Goal: Transaction & Acquisition: Purchase product/service

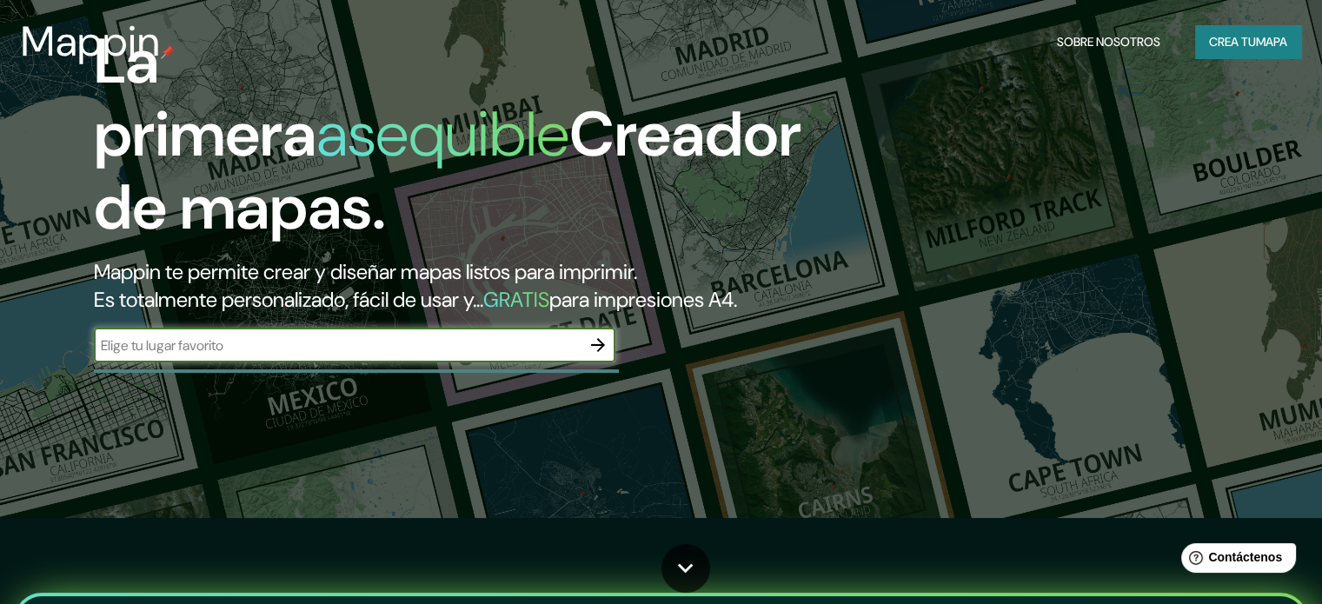
scroll to position [87, 0]
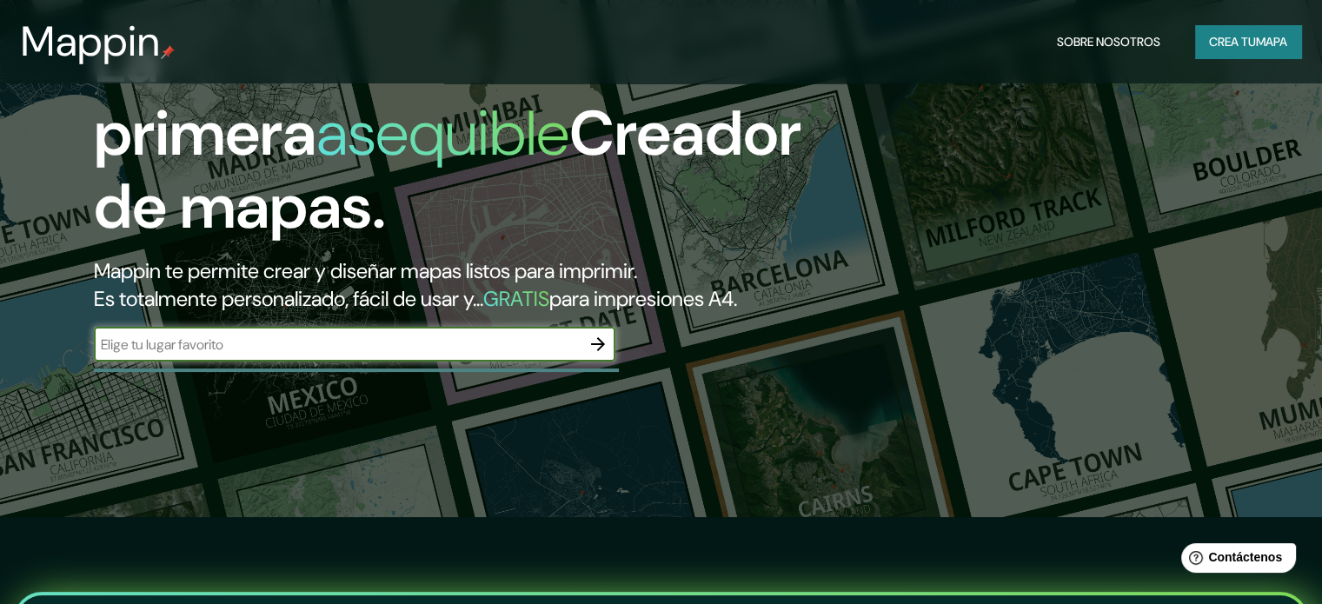
click at [438, 355] on input "text" at bounding box center [337, 345] width 487 height 20
type input "ESTADO DE MEXICO"
click at [599, 355] on icon "button" at bounding box center [598, 344] width 21 height 21
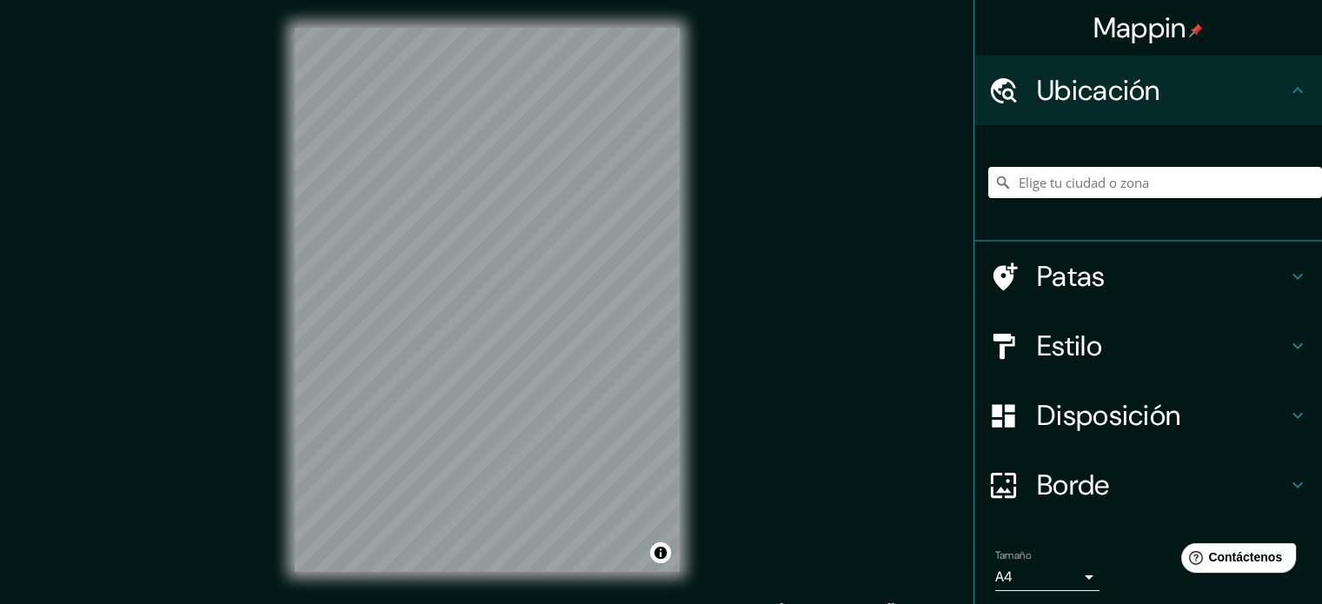
click at [1062, 175] on input "Elige tu ciudad o zona" at bounding box center [1155, 182] width 334 height 31
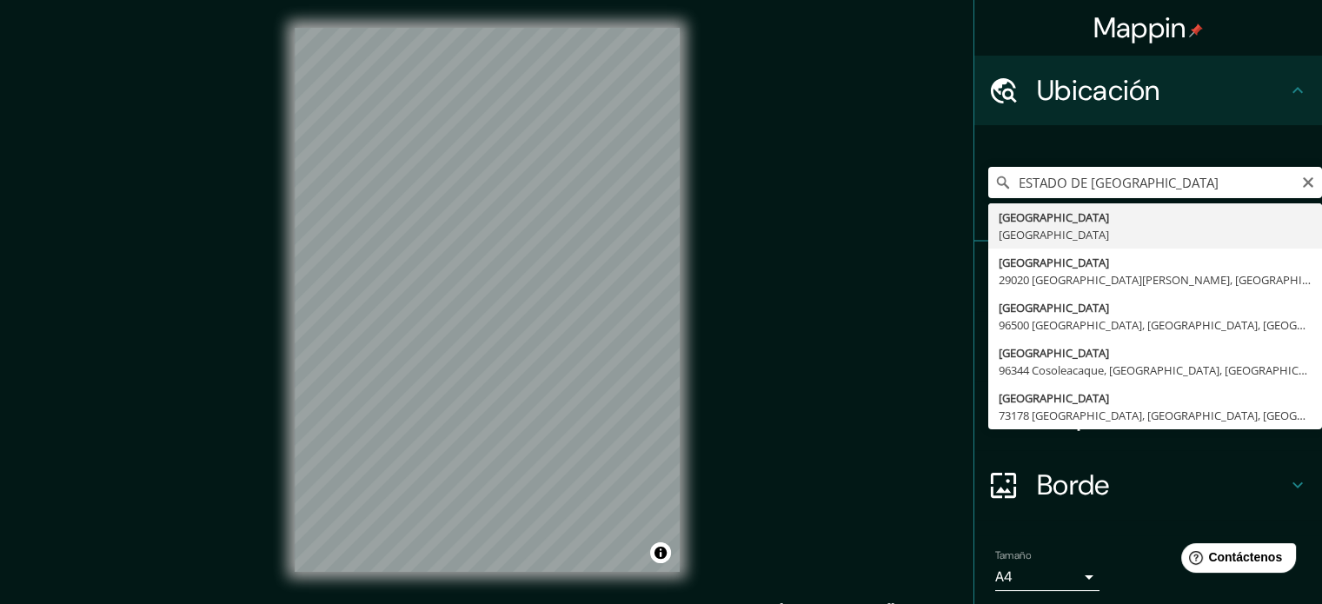
type input "[GEOGRAPHIC_DATA], [GEOGRAPHIC_DATA]"
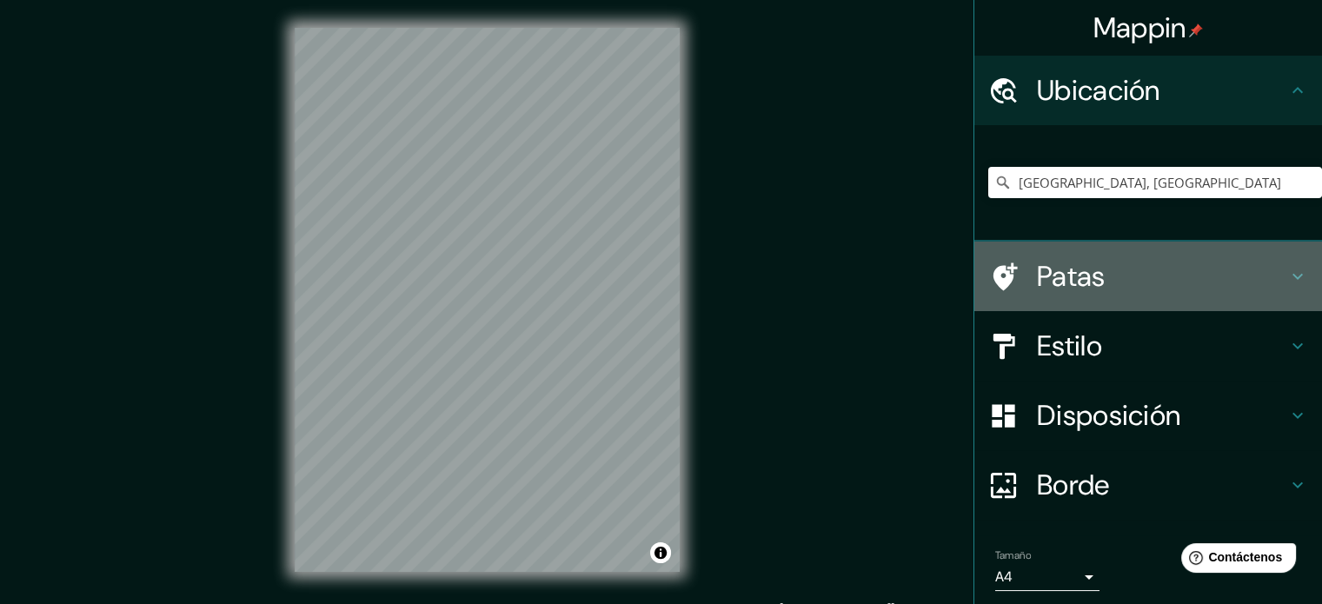
click at [1208, 266] on h4 "Patas" at bounding box center [1162, 276] width 250 height 35
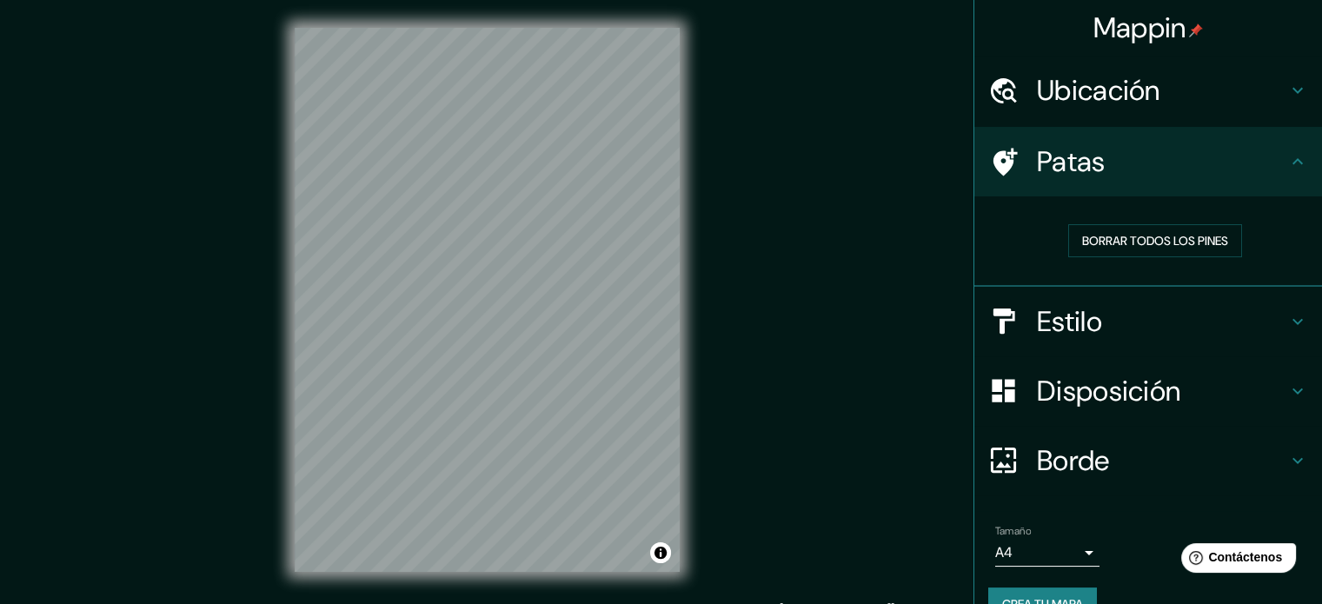
click at [802, 270] on div "Mappin Ubicación Estado de México, México Patas Borrar todos los pines Estilo D…" at bounding box center [661, 314] width 1322 height 628
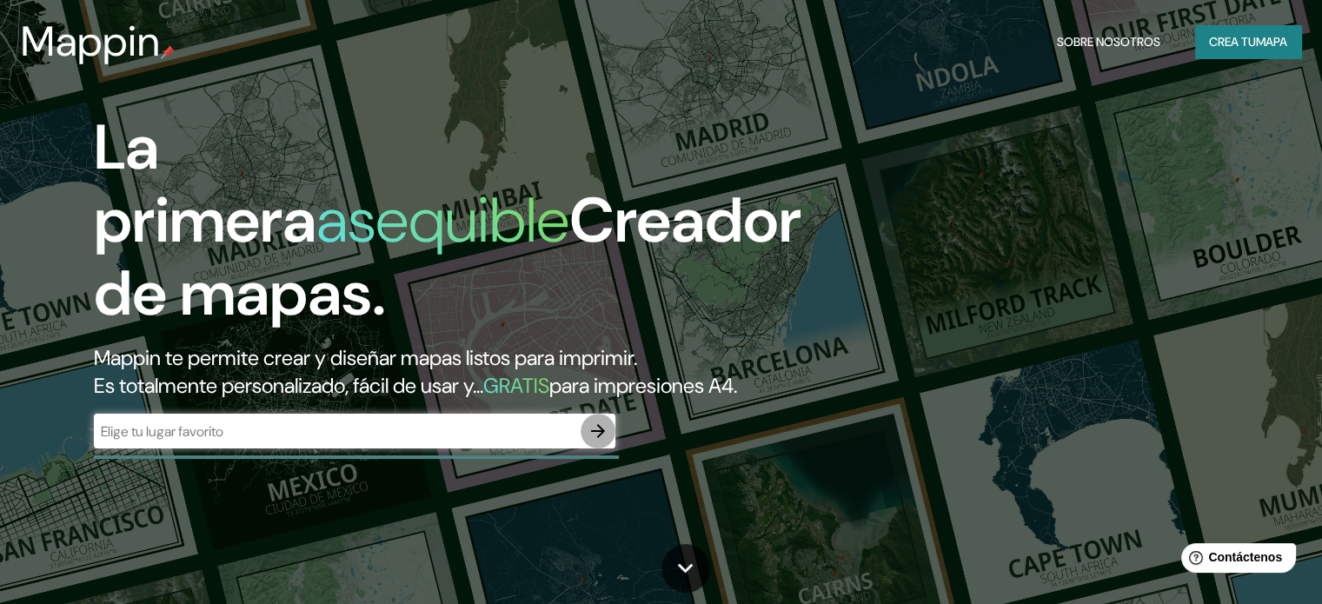
click at [599, 438] on icon "button" at bounding box center [598, 431] width 14 height 14
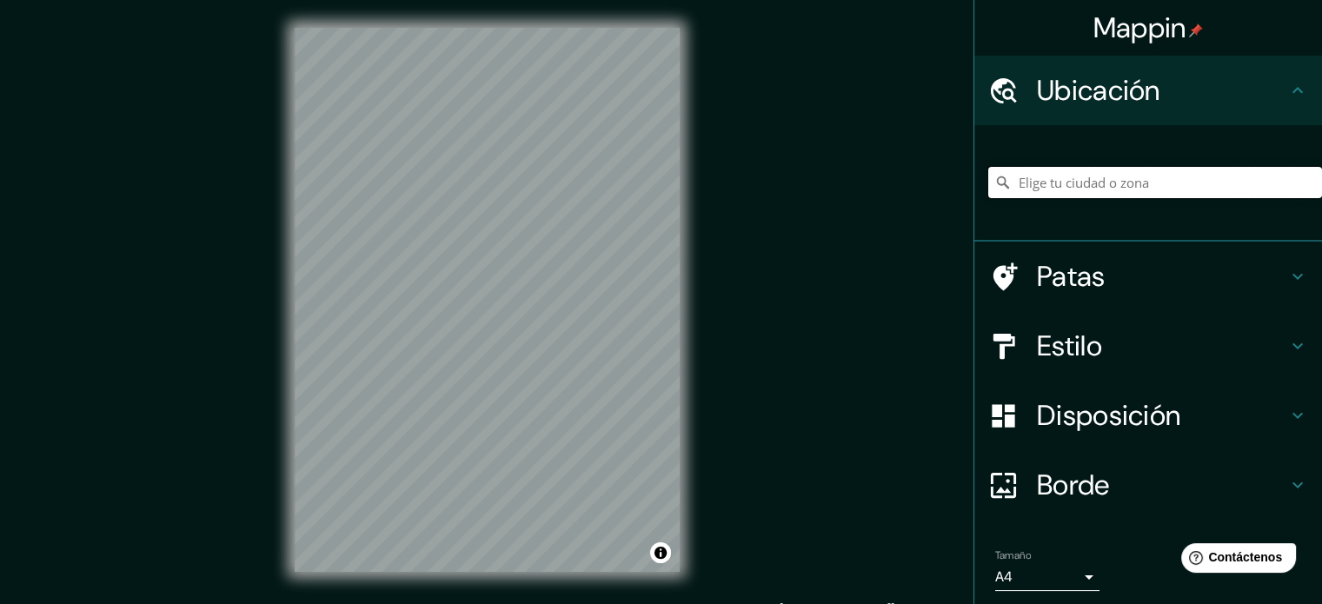
click at [1042, 182] on input "Elige tu ciudad o zona" at bounding box center [1155, 182] width 334 height 31
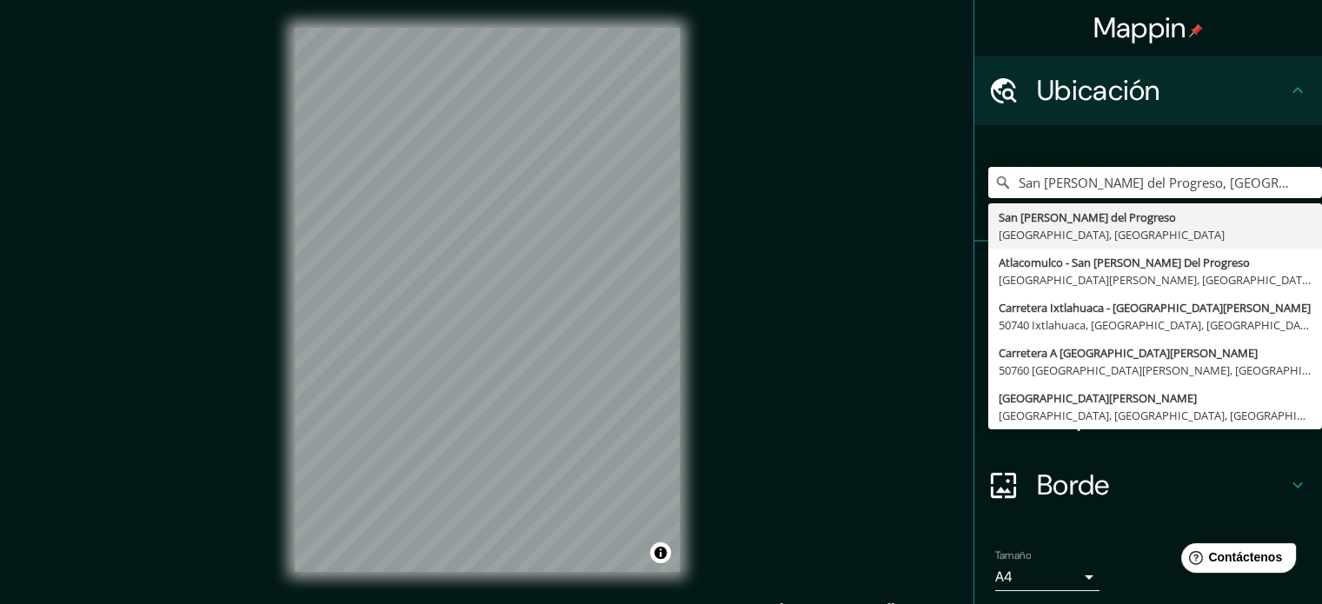
type input "San [PERSON_NAME] del Progreso, [GEOGRAPHIC_DATA], [GEOGRAPHIC_DATA]"
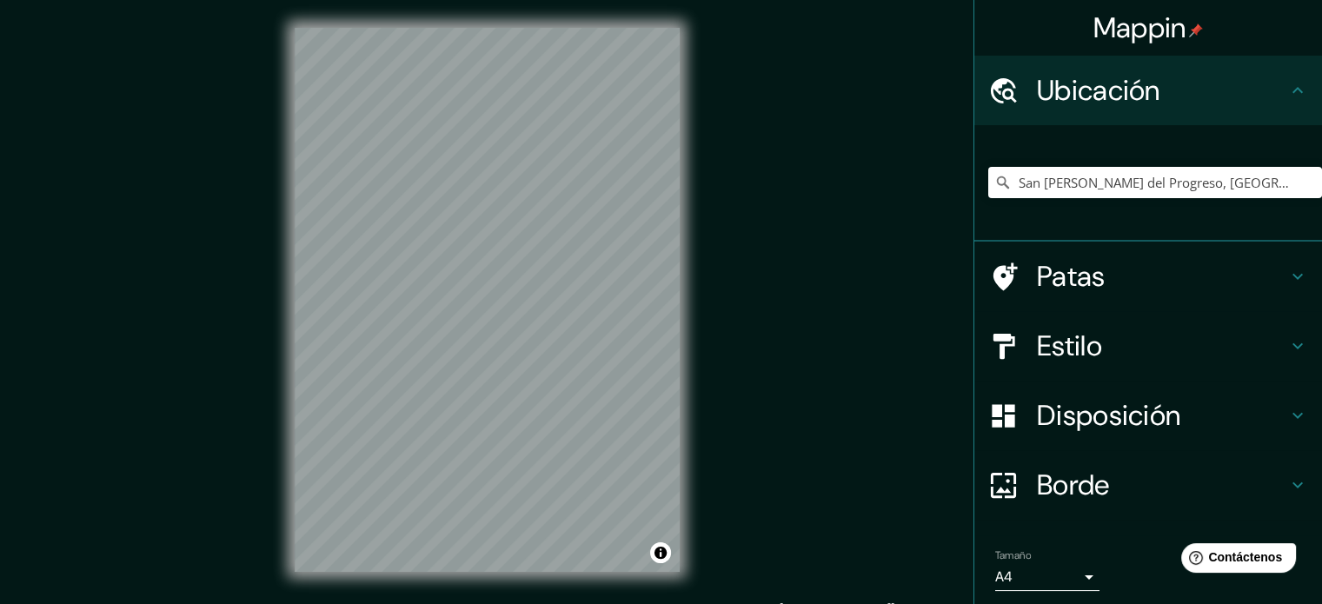
click at [1176, 278] on h4 "Patas" at bounding box center [1162, 276] width 250 height 35
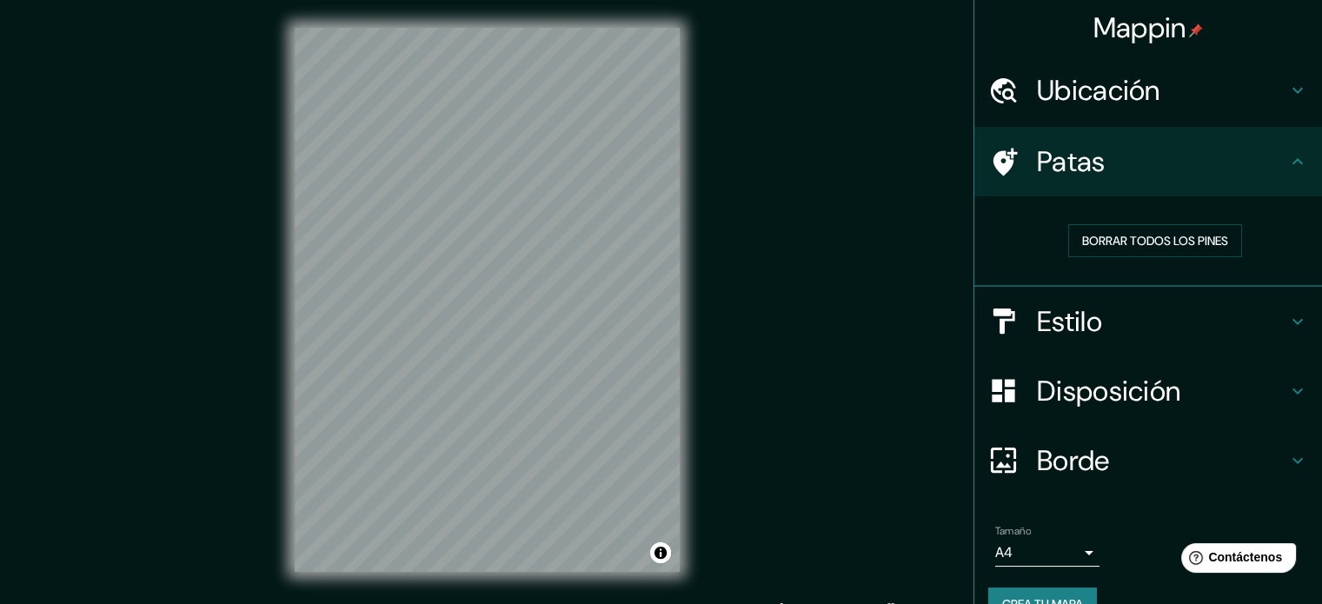
click at [1171, 322] on h4 "Estilo" at bounding box center [1162, 321] width 250 height 35
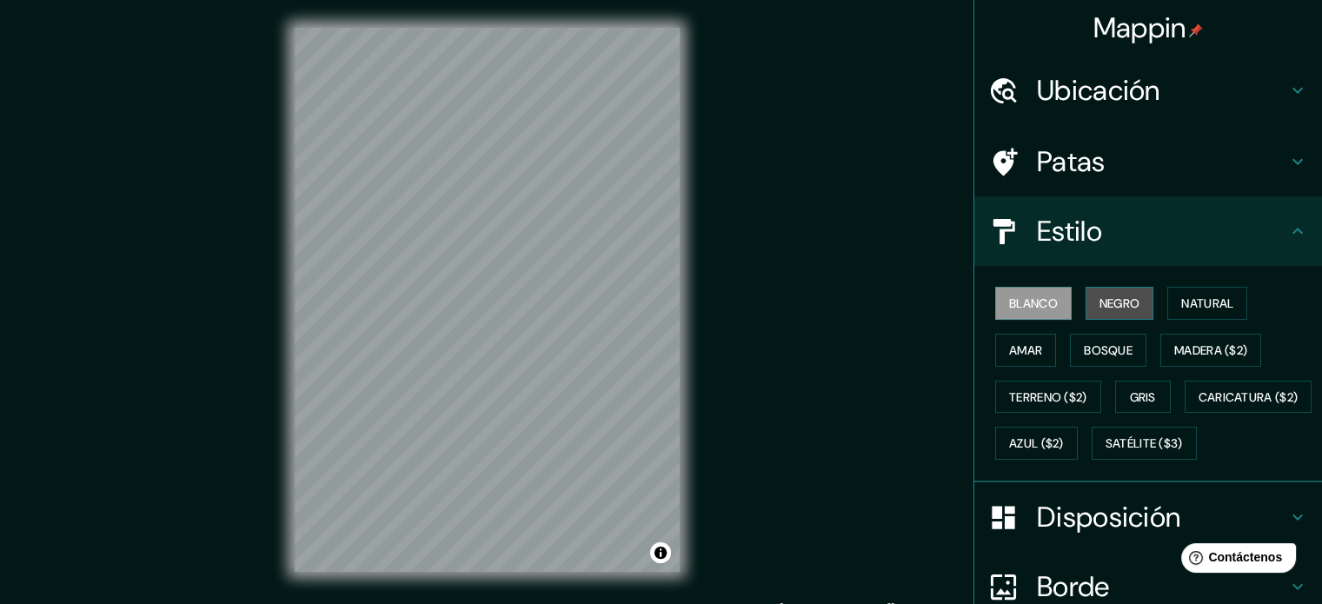
click at [1121, 303] on font "Negro" at bounding box center [1120, 304] width 41 height 16
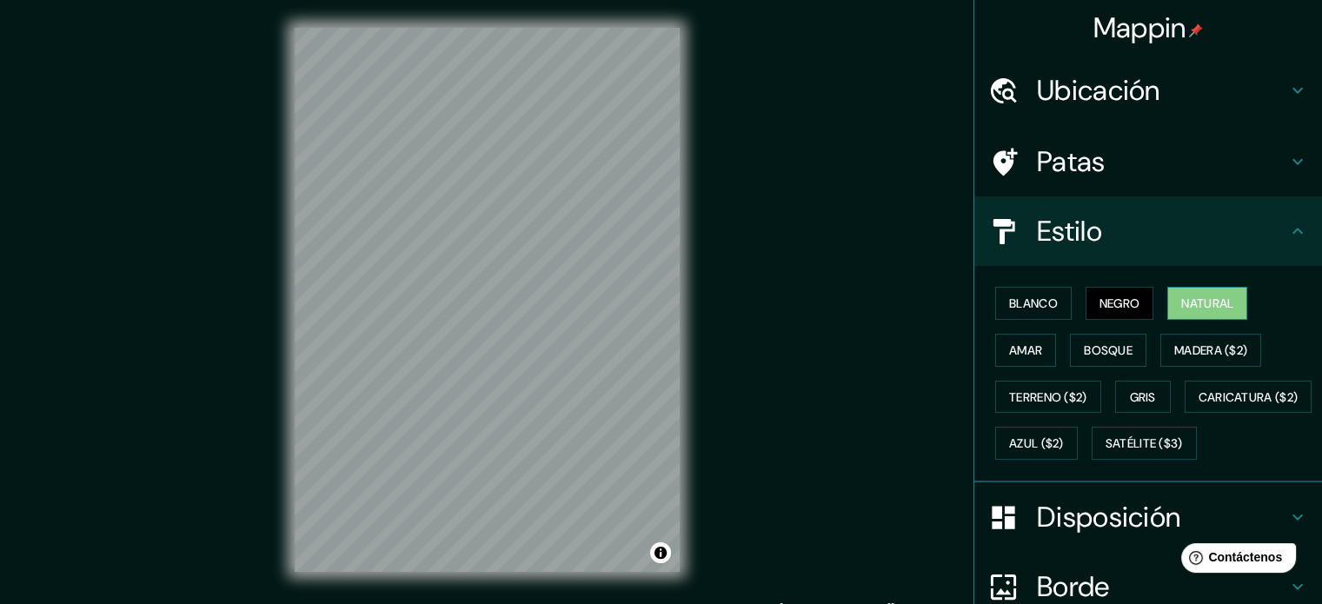
click at [1207, 302] on font "Natural" at bounding box center [1207, 304] width 52 height 16
click at [1106, 347] on font "Bosque" at bounding box center [1108, 351] width 49 height 16
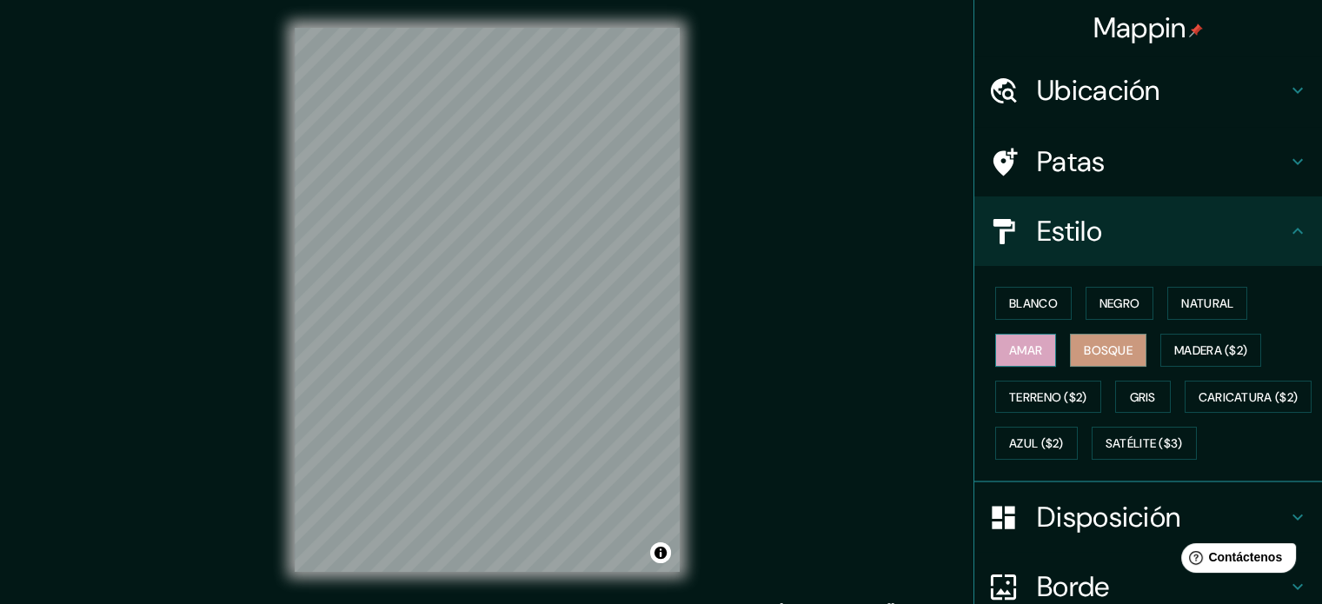
click at [1009, 354] on font "Amar" at bounding box center [1025, 351] width 33 height 16
click at [1015, 311] on font "Blanco" at bounding box center [1033, 303] width 49 height 23
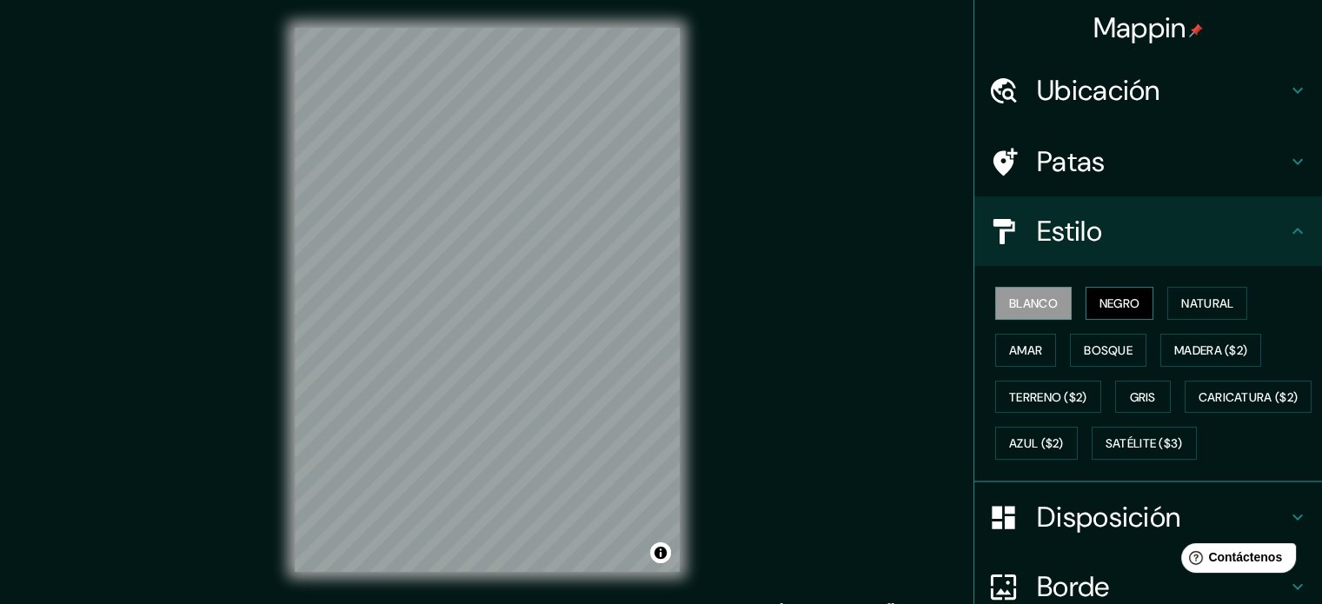
click at [1100, 304] on font "Negro" at bounding box center [1120, 304] width 41 height 16
click at [1191, 310] on font "Natural" at bounding box center [1207, 303] width 52 height 23
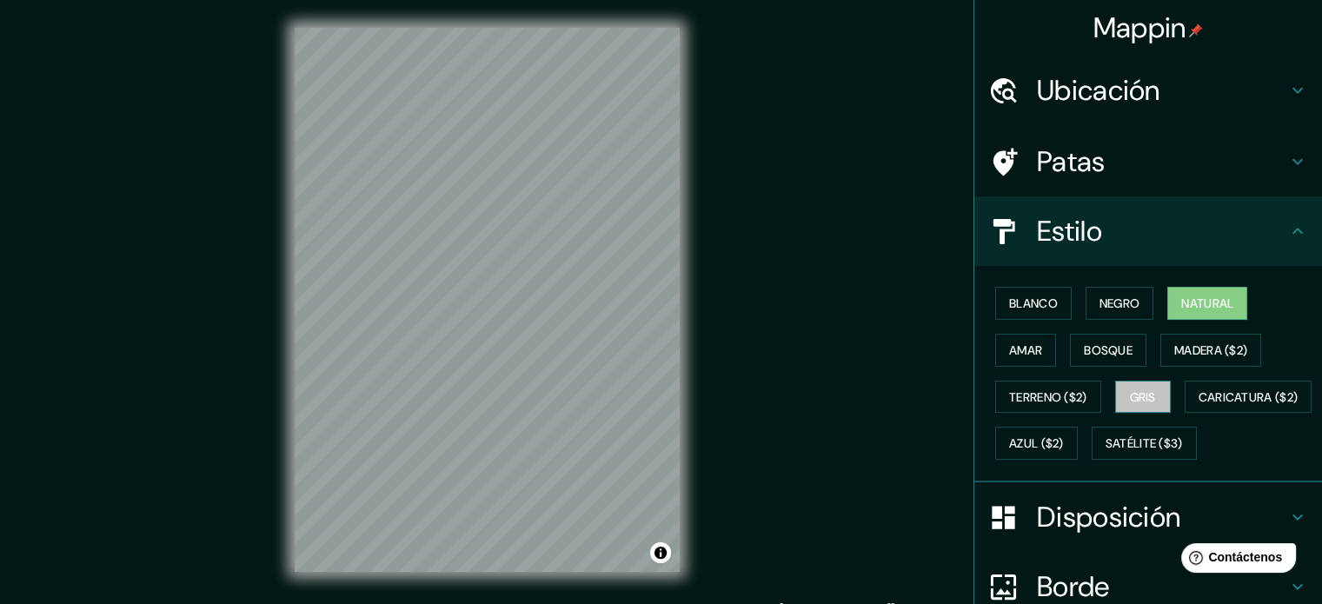
click at [1130, 398] on font "Gris" at bounding box center [1143, 397] width 26 height 16
click at [1187, 302] on font "Natural" at bounding box center [1207, 304] width 52 height 16
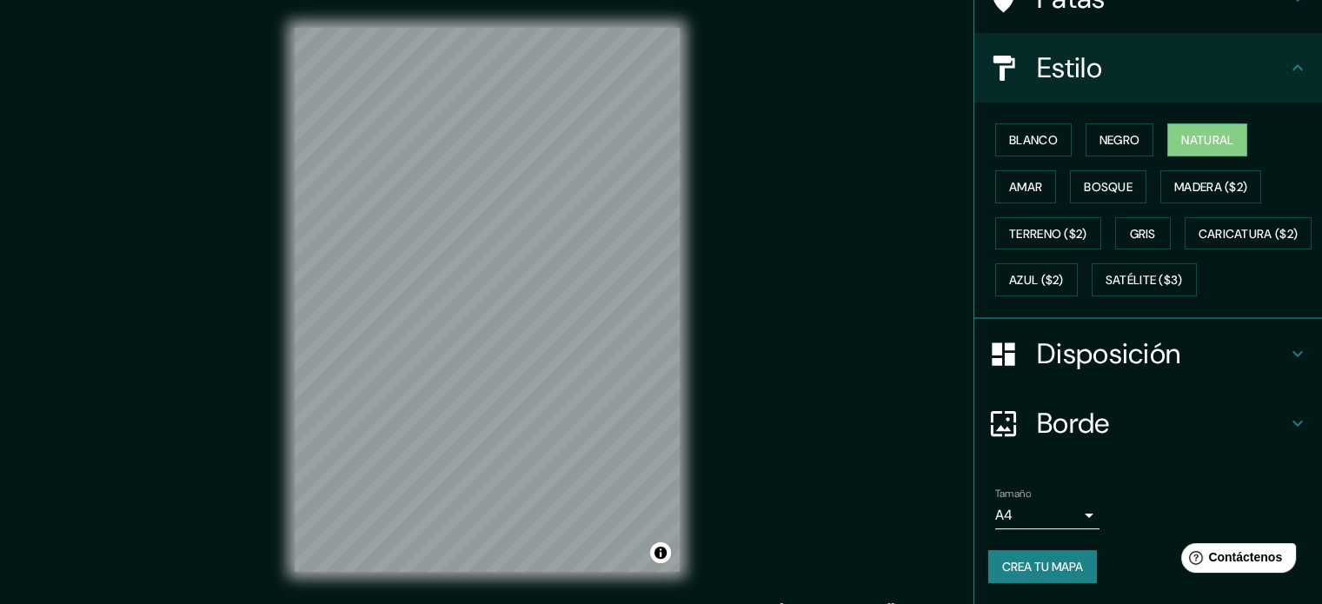
click at [1181, 354] on h4 "Disposición" at bounding box center [1162, 353] width 250 height 35
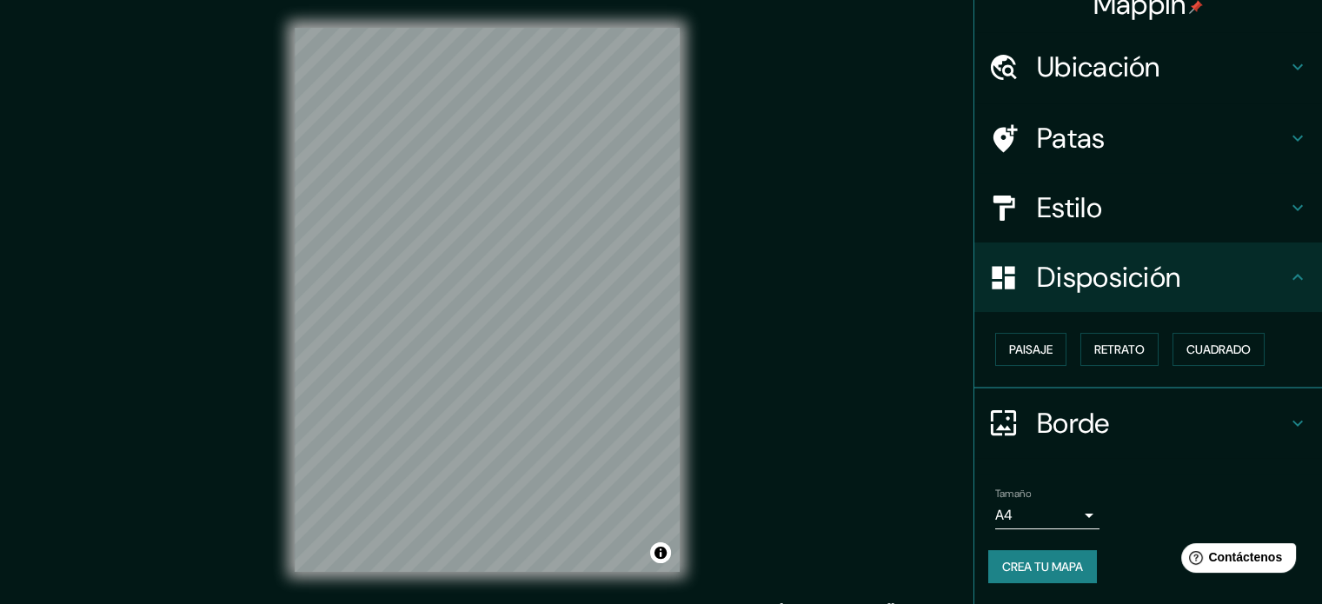
scroll to position [21, 0]
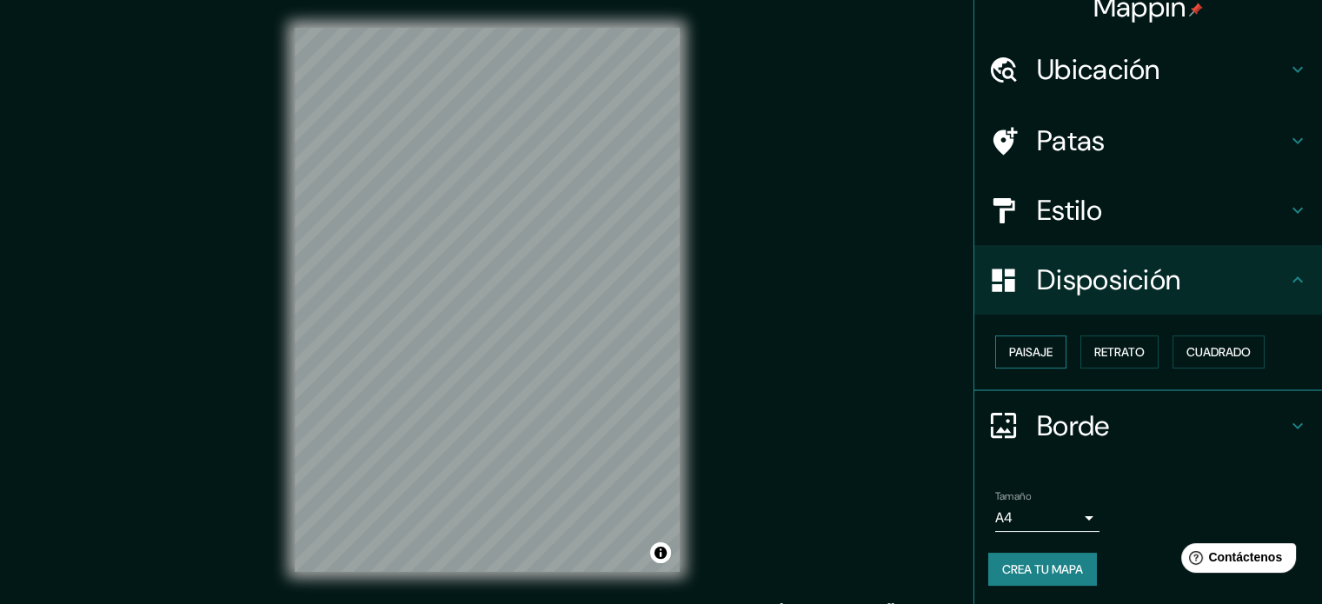
click at [1012, 349] on font "Paisaje" at bounding box center [1030, 352] width 43 height 16
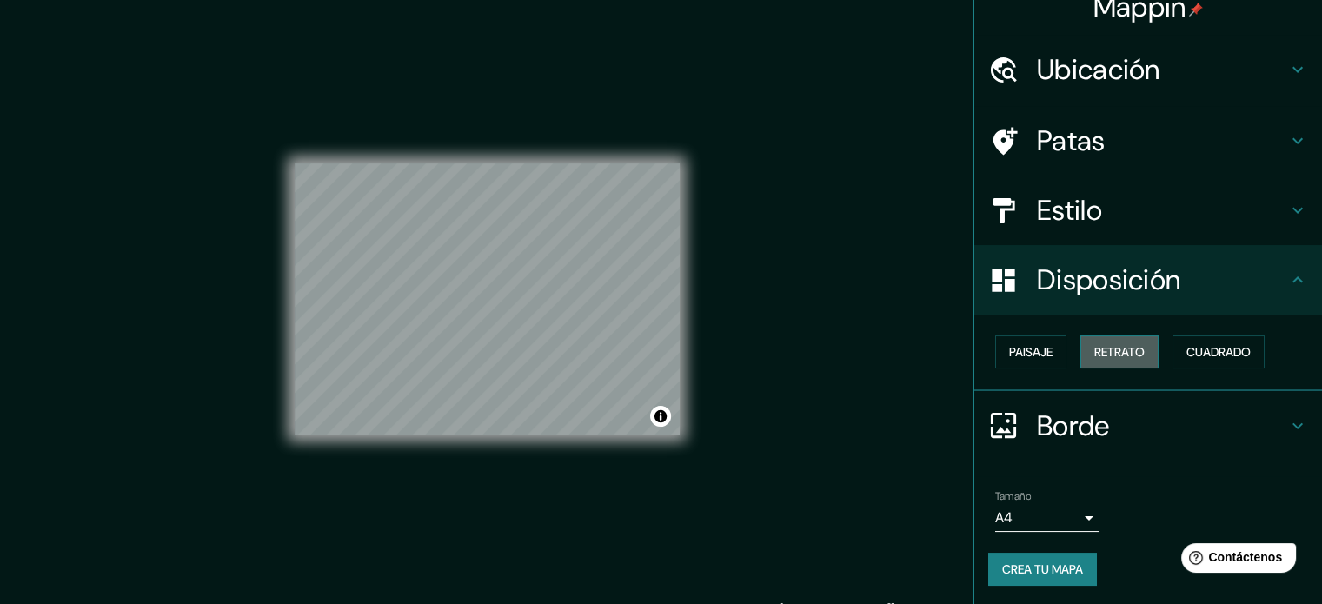
click at [1105, 349] on font "Retrato" at bounding box center [1120, 352] width 50 height 16
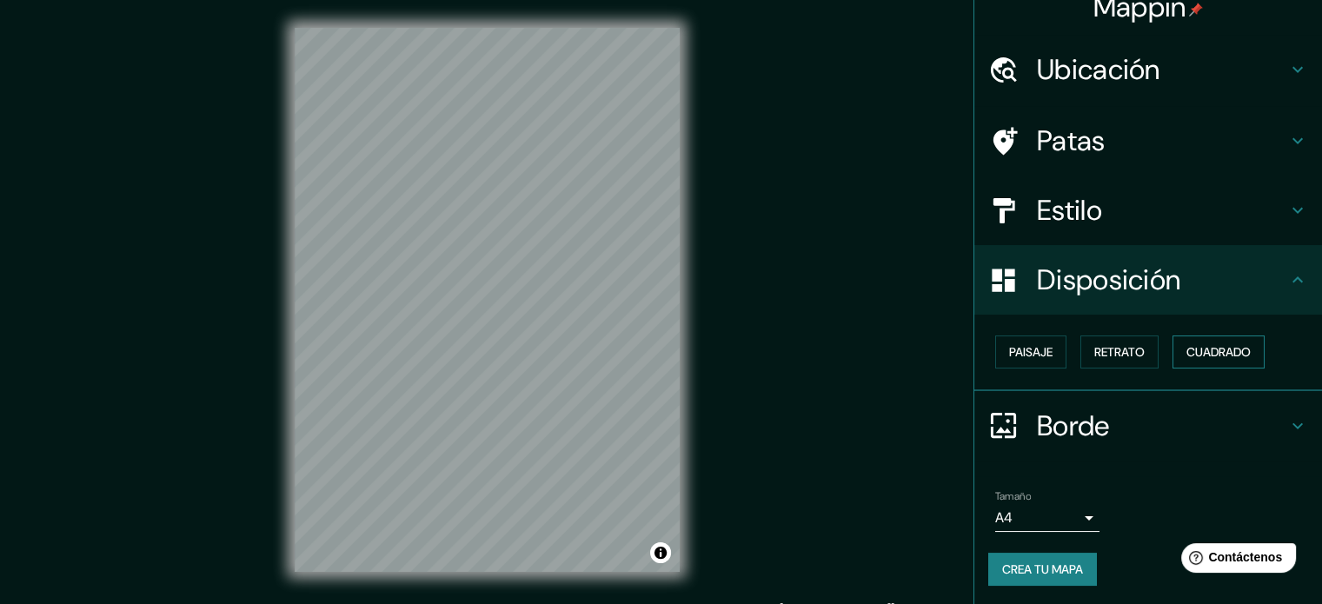
drag, startPoint x: 1203, startPoint y: 345, endPoint x: 1166, endPoint y: 342, distance: 37.5
click at [1203, 344] on font "Cuadrado" at bounding box center [1219, 352] width 64 height 16
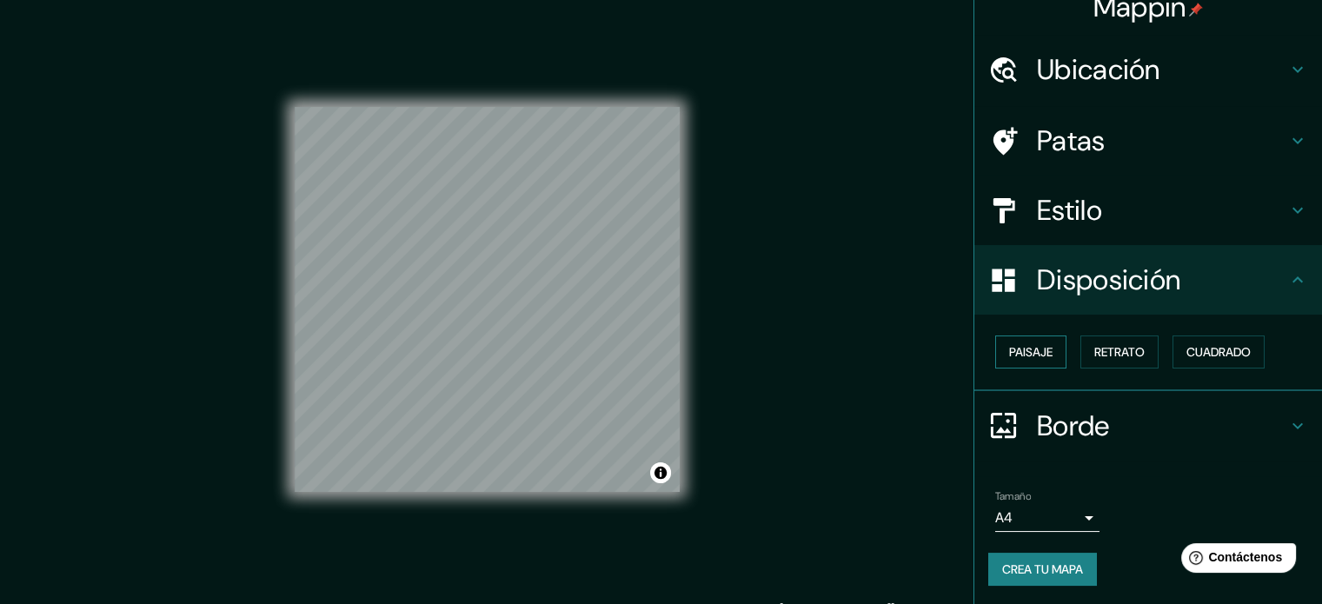
click at [1009, 351] on font "Paisaje" at bounding box center [1030, 352] width 43 height 16
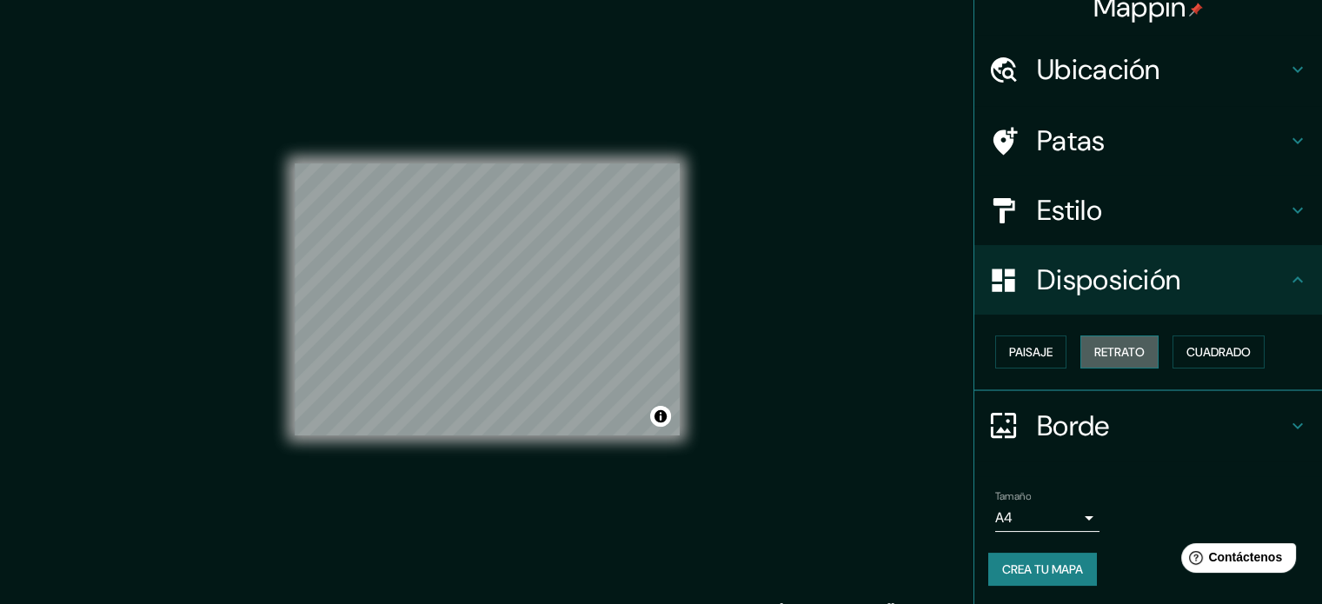
click at [1095, 361] on font "Retrato" at bounding box center [1120, 352] width 50 height 23
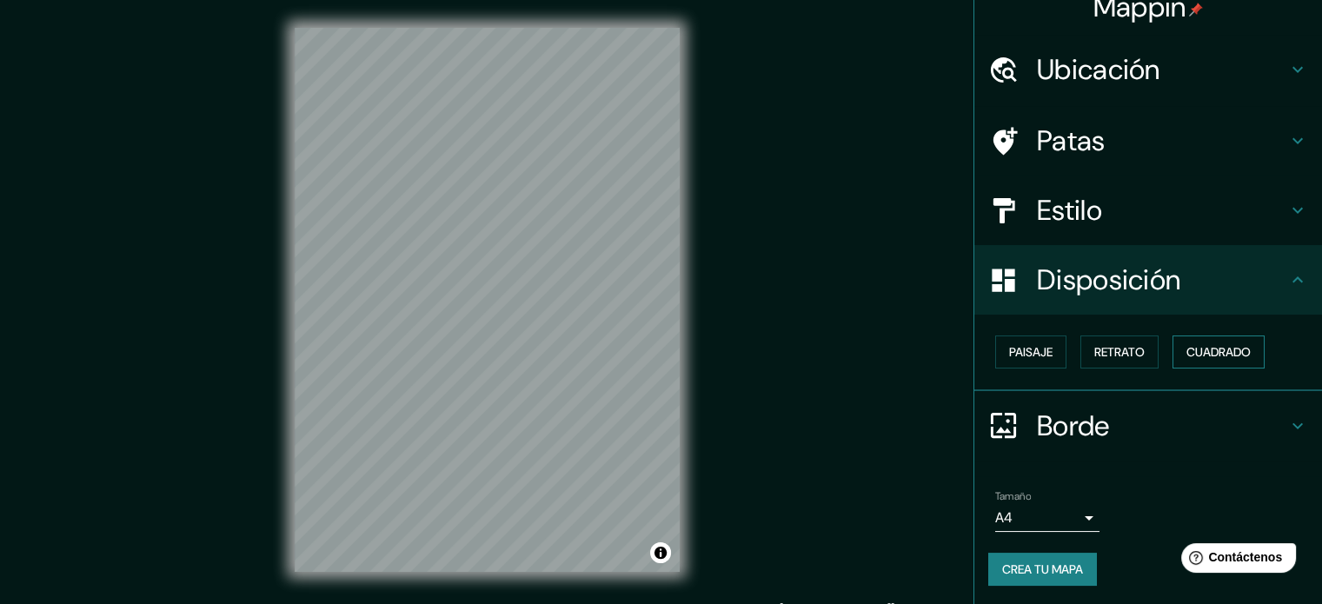
click at [1222, 353] on font "Cuadrado" at bounding box center [1219, 352] width 64 height 16
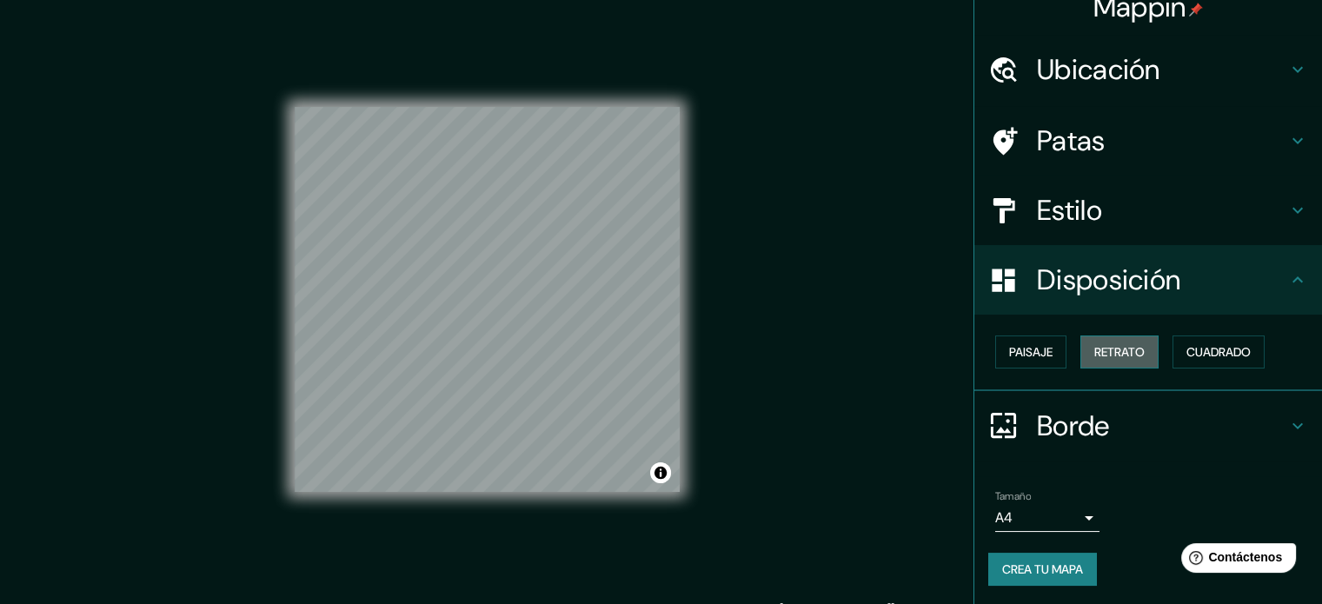
click at [1120, 354] on font "Retrato" at bounding box center [1120, 352] width 50 height 16
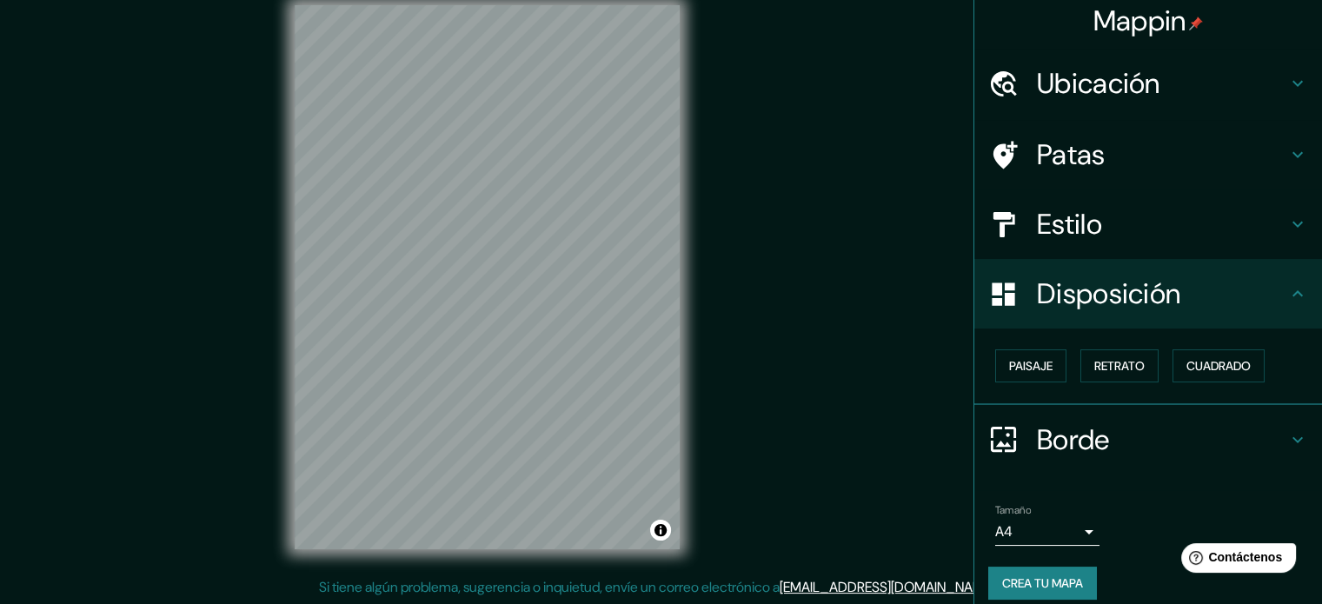
scroll to position [0, 0]
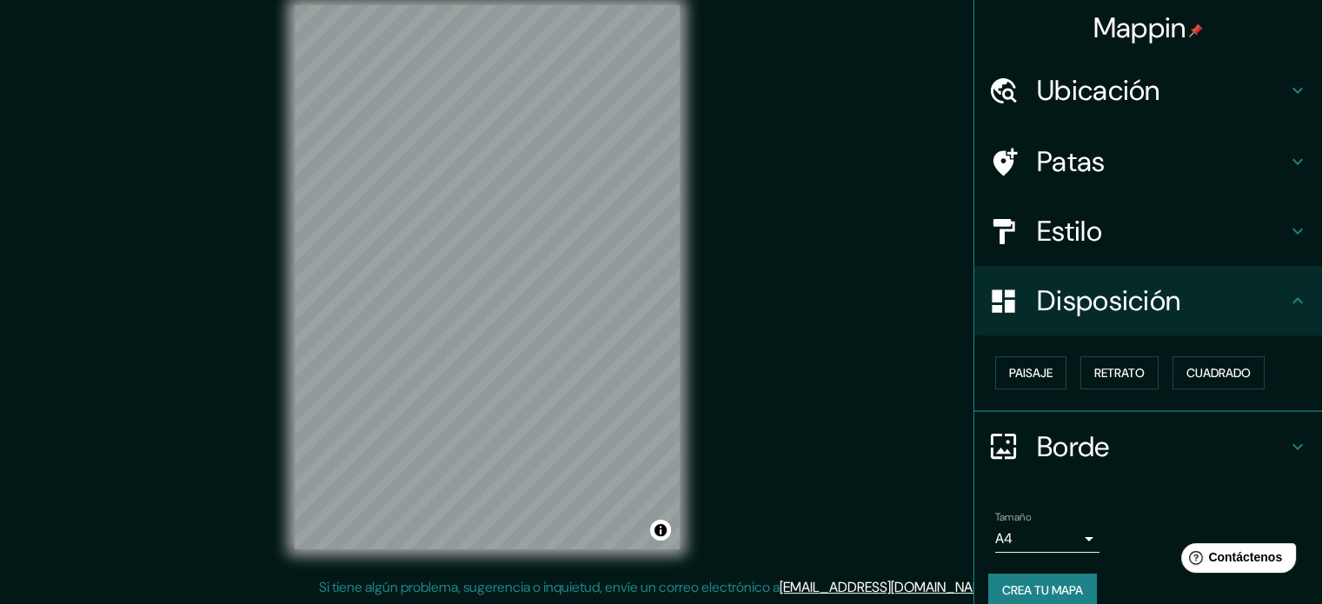
click at [1175, 214] on h4 "Estilo" at bounding box center [1162, 231] width 250 height 35
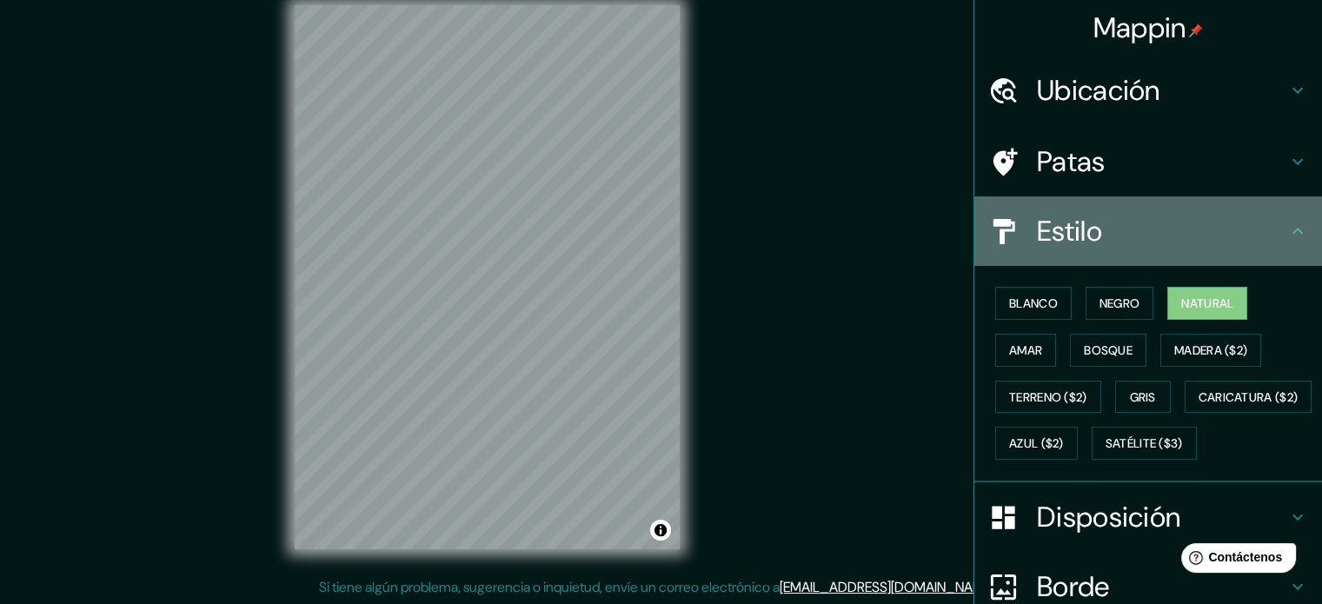
click at [1176, 214] on h4 "Estilo" at bounding box center [1162, 231] width 250 height 35
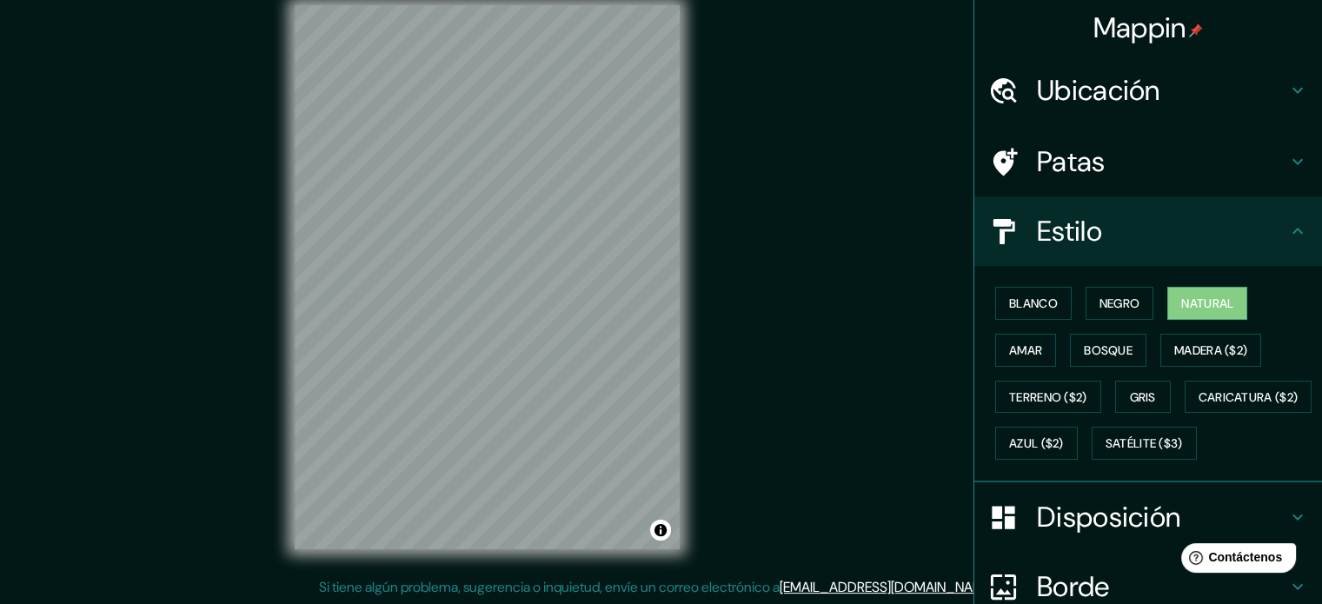
click at [1137, 167] on h4 "Patas" at bounding box center [1162, 161] width 250 height 35
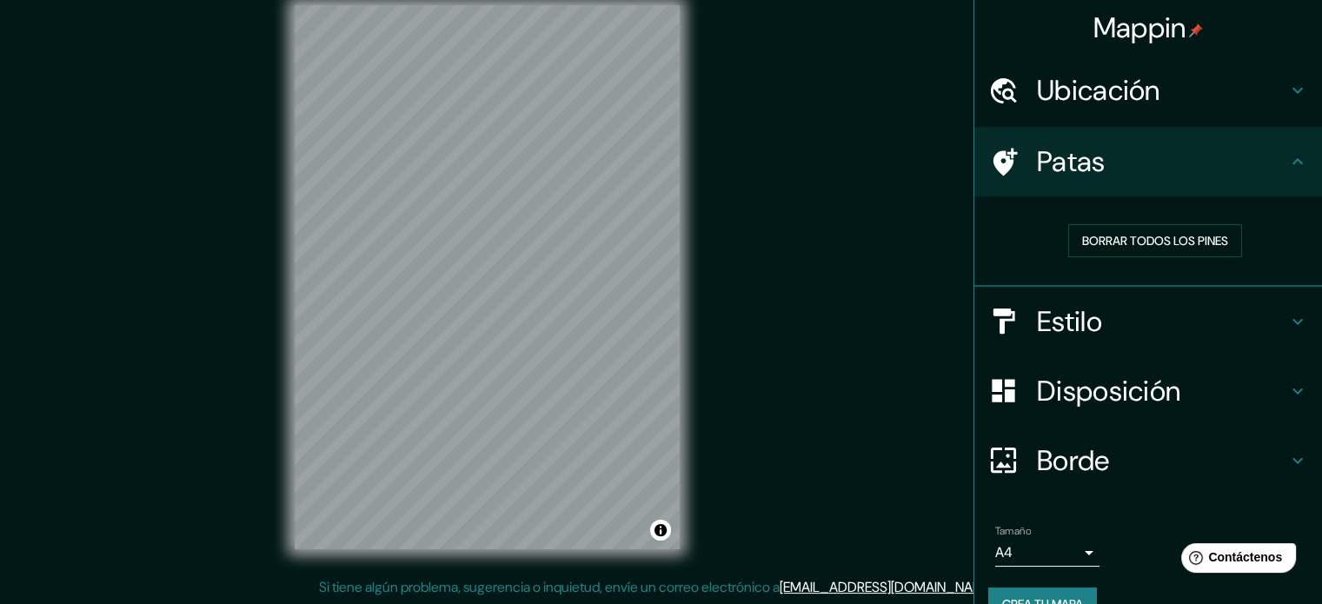
click at [1096, 156] on h4 "Patas" at bounding box center [1162, 161] width 250 height 35
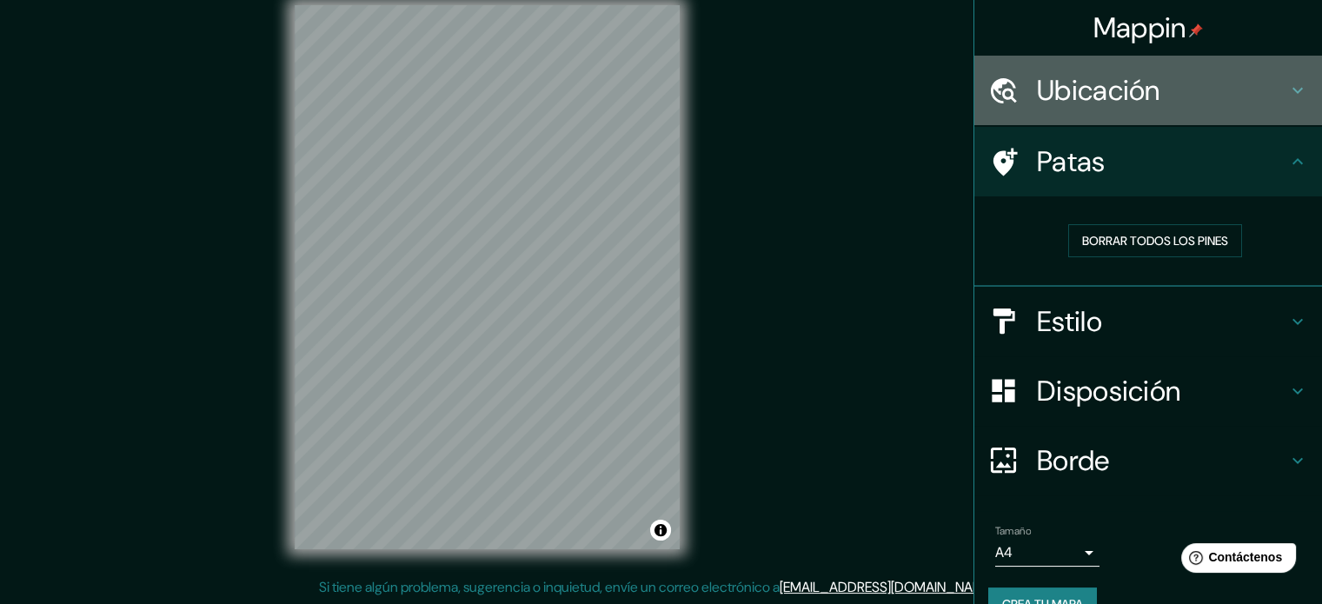
click at [1116, 91] on font "Ubicación" at bounding box center [1098, 90] width 123 height 37
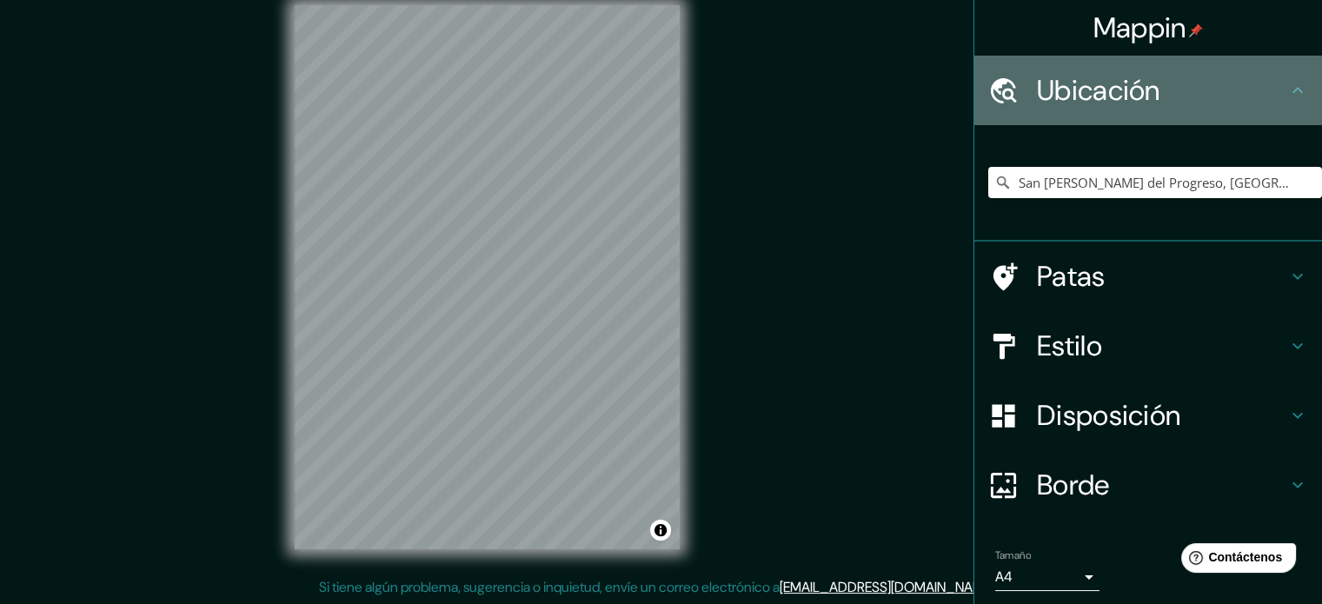
click at [1115, 86] on font "Ubicación" at bounding box center [1098, 90] width 123 height 37
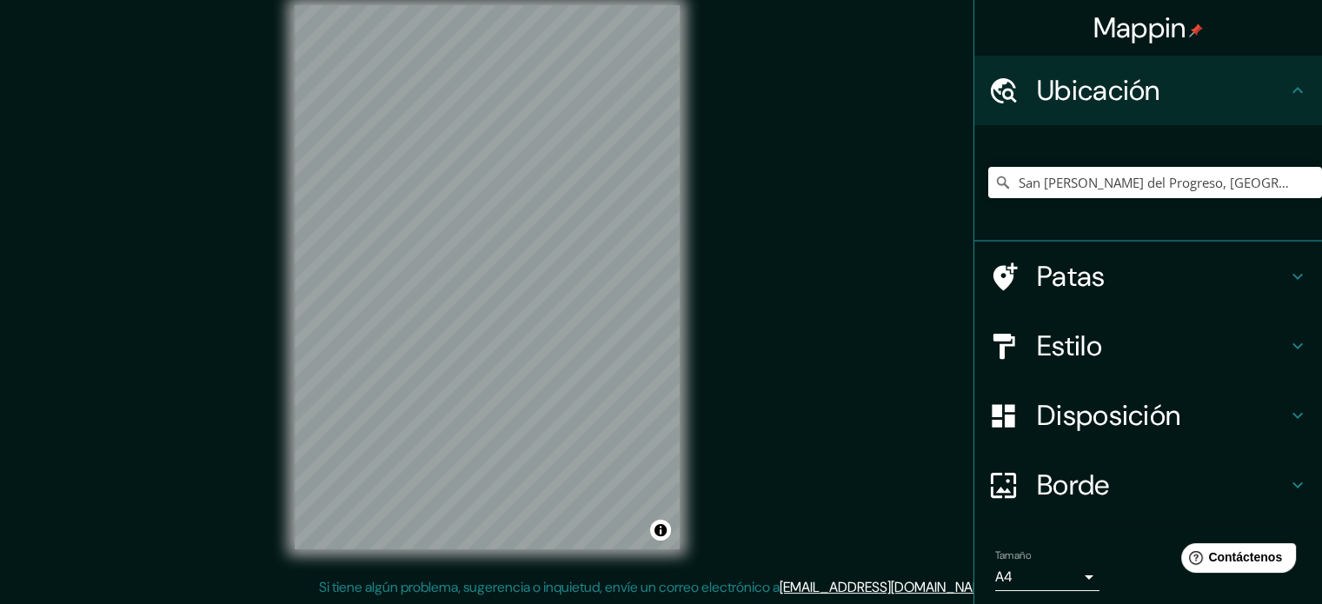
click at [1108, 269] on h4 "Patas" at bounding box center [1162, 276] width 250 height 35
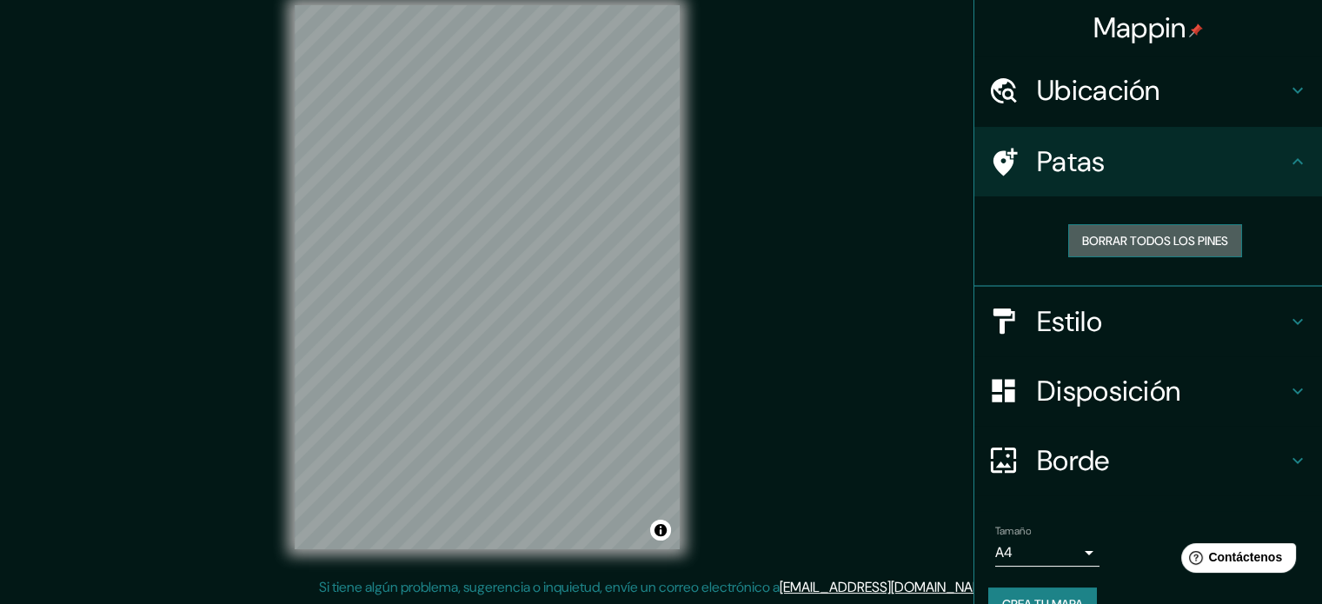
click at [1125, 238] on font "Borrar todos los pines" at bounding box center [1155, 241] width 146 height 16
click at [602, 0] on html "Mappin Ubicación [GEOGRAPHIC_DATA][PERSON_NAME], [GEOGRAPHIC_DATA], [GEOGRAPHIC…" at bounding box center [661, 279] width 1322 height 604
